Goal: Find specific page/section

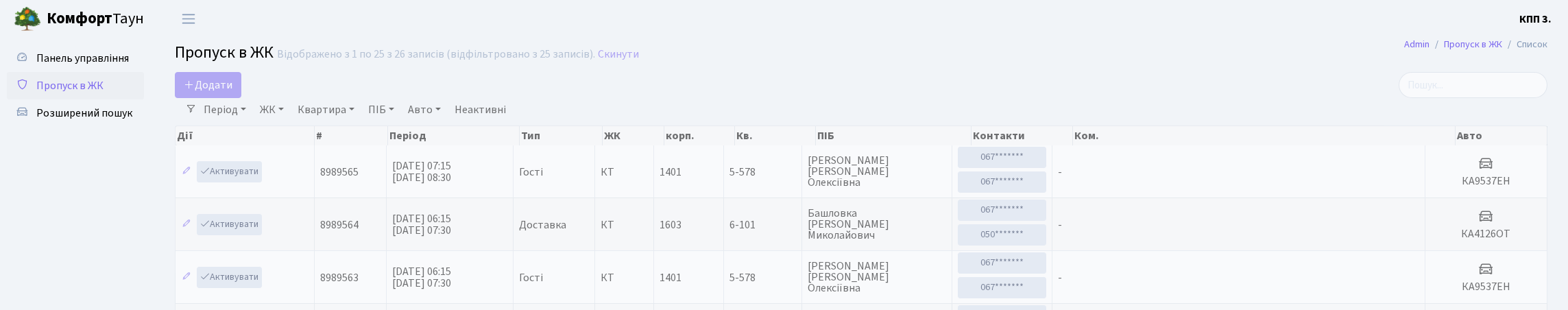
select select "25"
